Goal: Navigation & Orientation: Find specific page/section

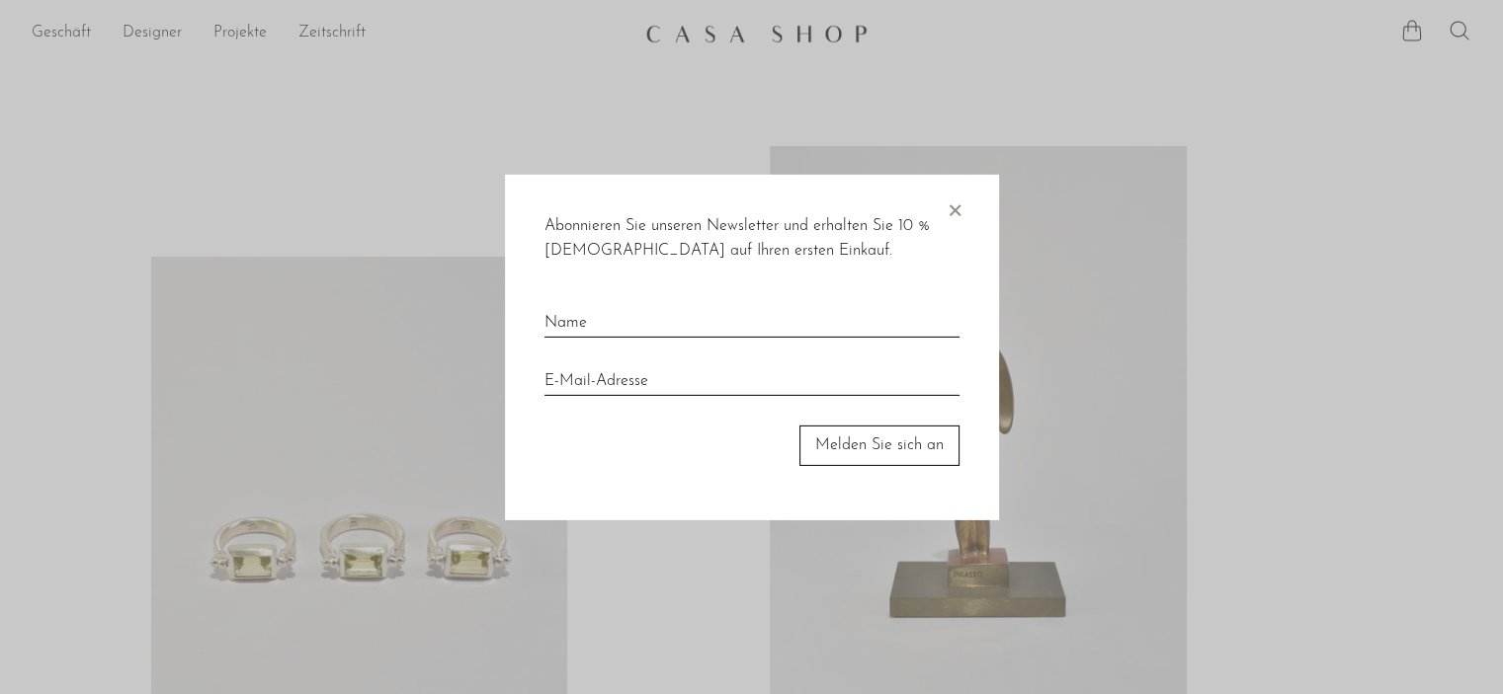
click at [952, 213] on font "×" at bounding box center [954, 206] width 20 height 40
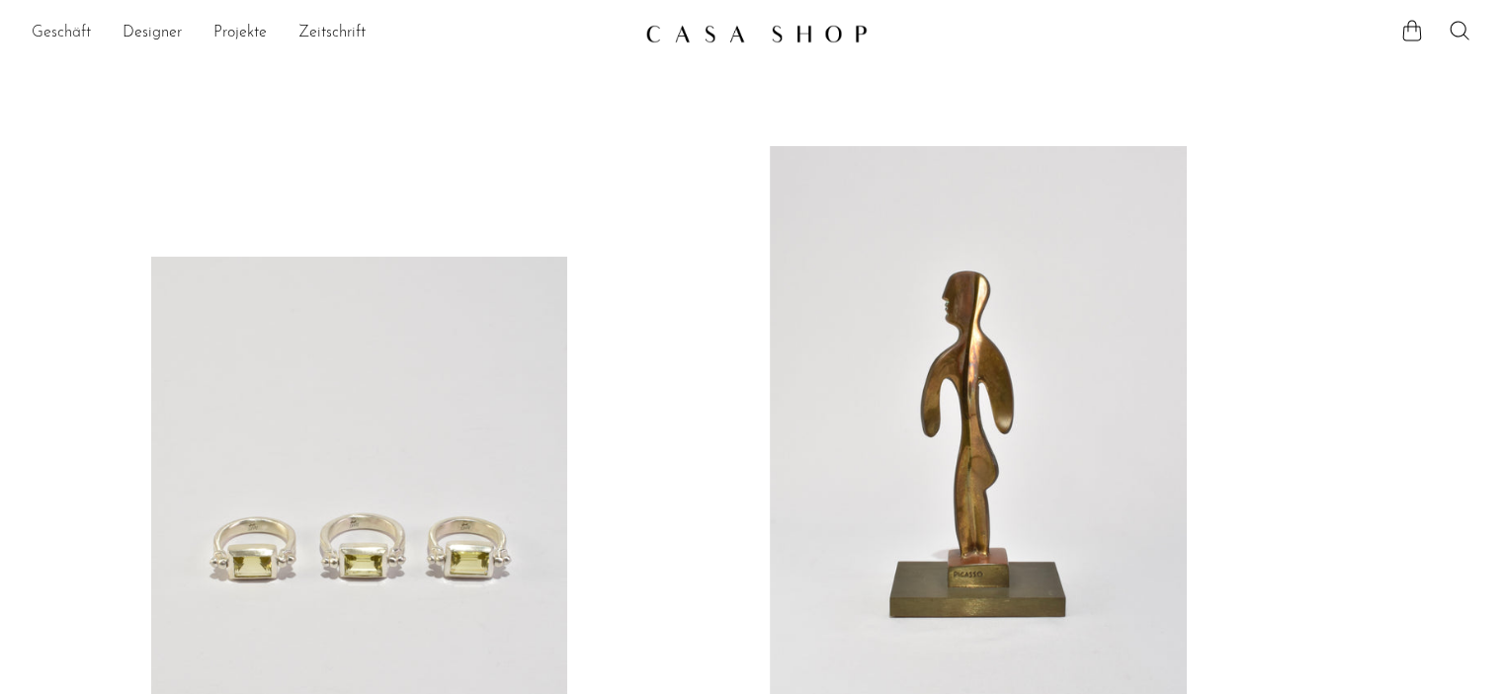
click at [59, 44] on link "Geschäft" at bounding box center [61, 34] width 59 height 26
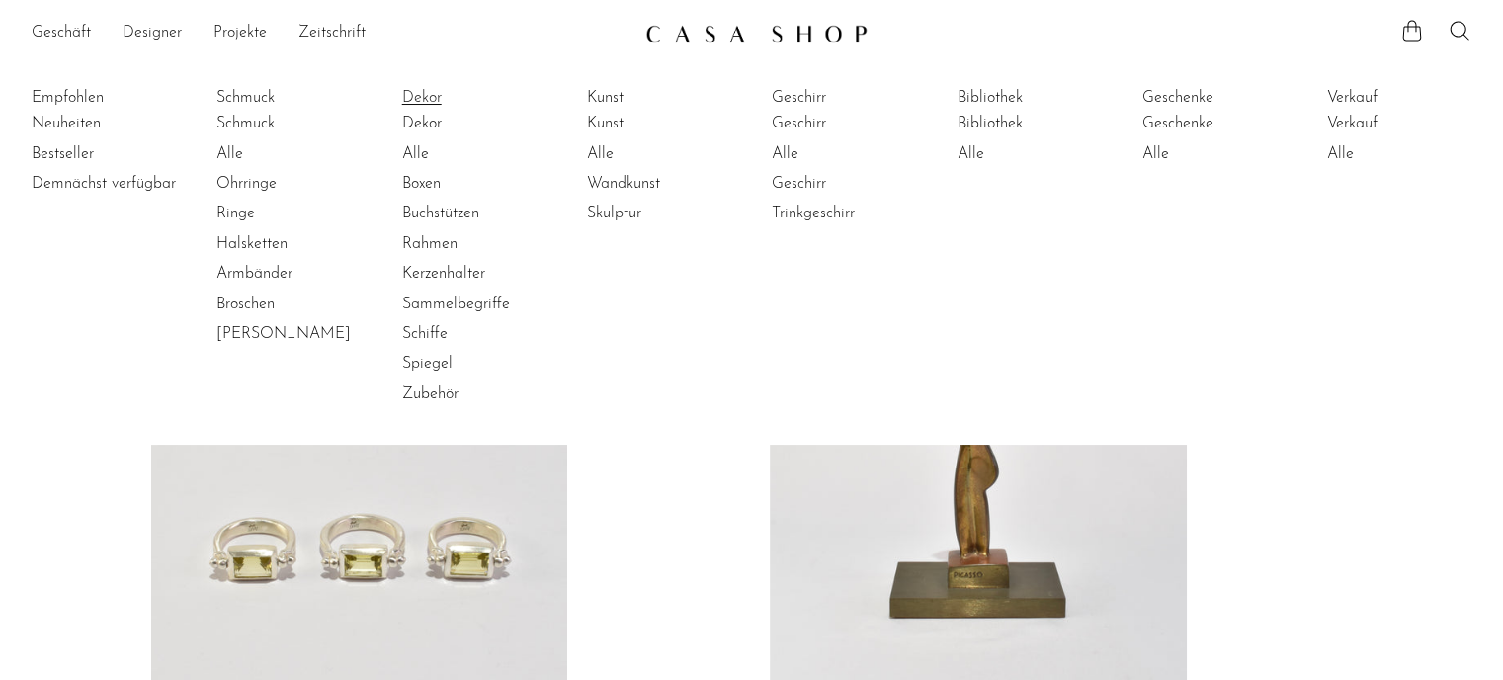
click at [432, 107] on link "Dekor" at bounding box center [474, 98] width 144 height 22
click at [416, 124] on font "Dekor" at bounding box center [422, 124] width 40 height 16
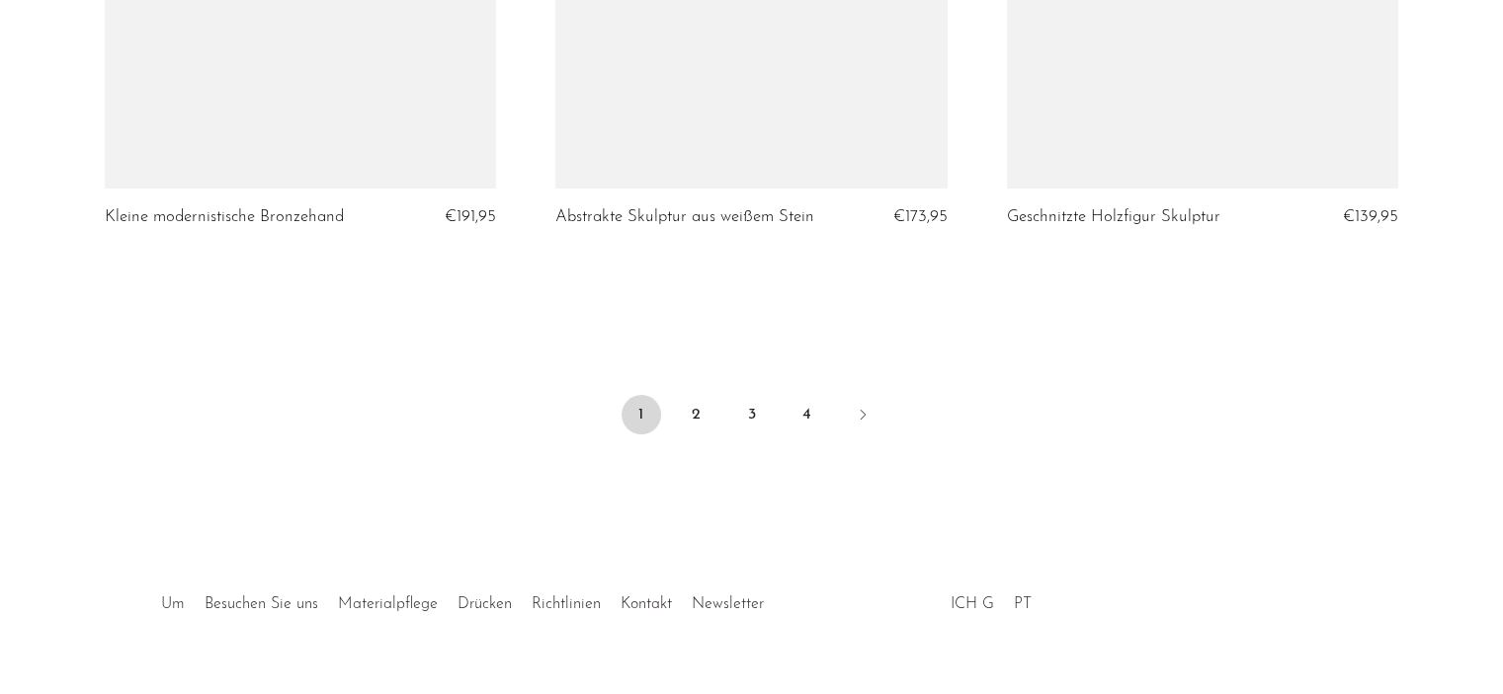
scroll to position [7705, 0]
